Goal: Information Seeking & Learning: Learn about a topic

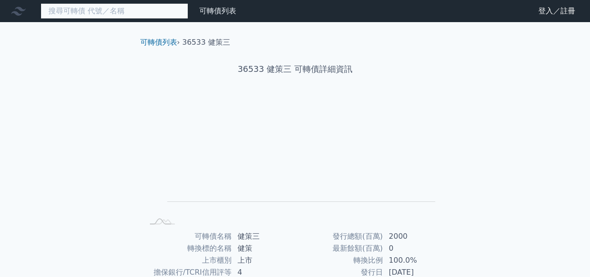
click at [100, 10] on input at bounding box center [115, 11] width 148 height 16
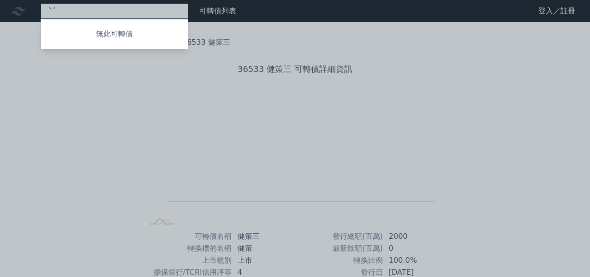
type input "ˇ"
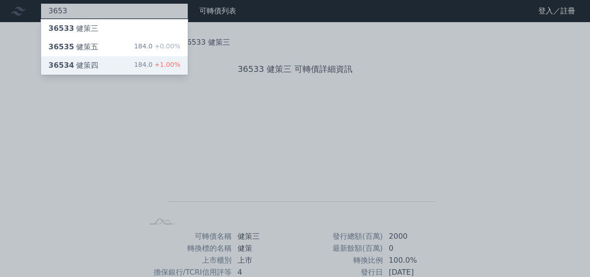
type input "3653"
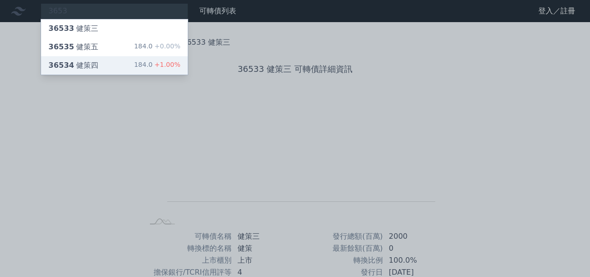
click at [117, 62] on div "36534 健策四 184.0 +1.00%" at bounding box center [114, 65] width 147 height 18
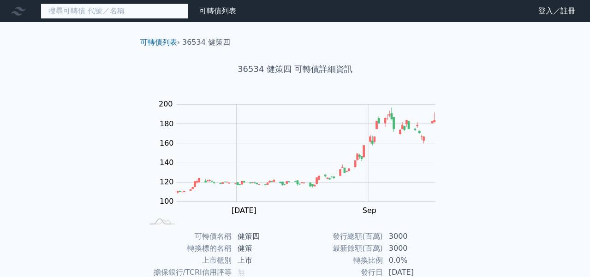
click at [143, 12] on input at bounding box center [115, 11] width 148 height 16
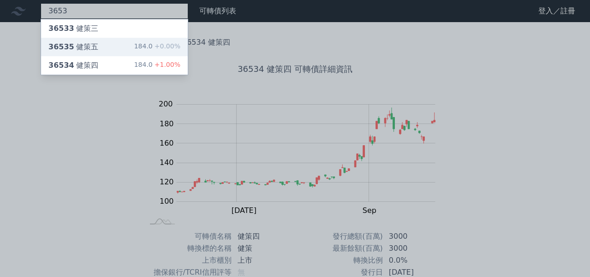
type input "3653"
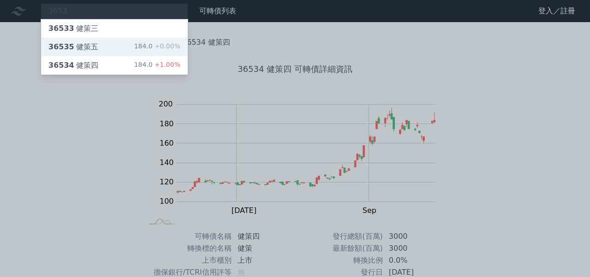
click at [146, 47] on div "184.0 +0.00%" at bounding box center [157, 46] width 46 height 11
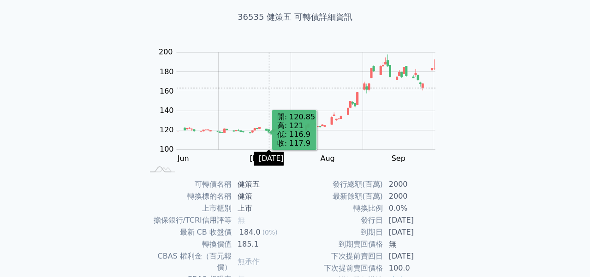
scroll to position [149, 0]
